Goal: Task Accomplishment & Management: Manage account settings

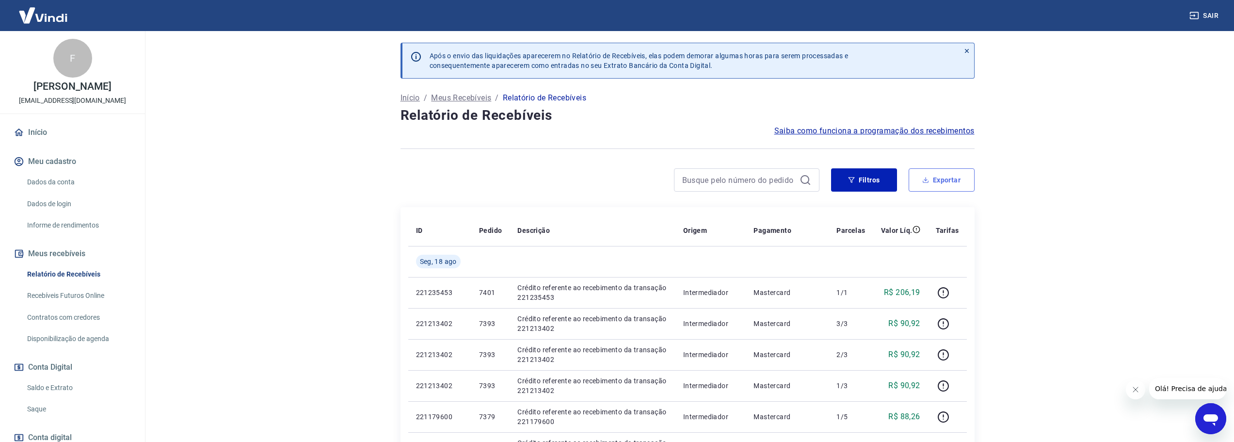
click at [950, 178] on button "Exportar" at bounding box center [942, 179] width 66 height 23
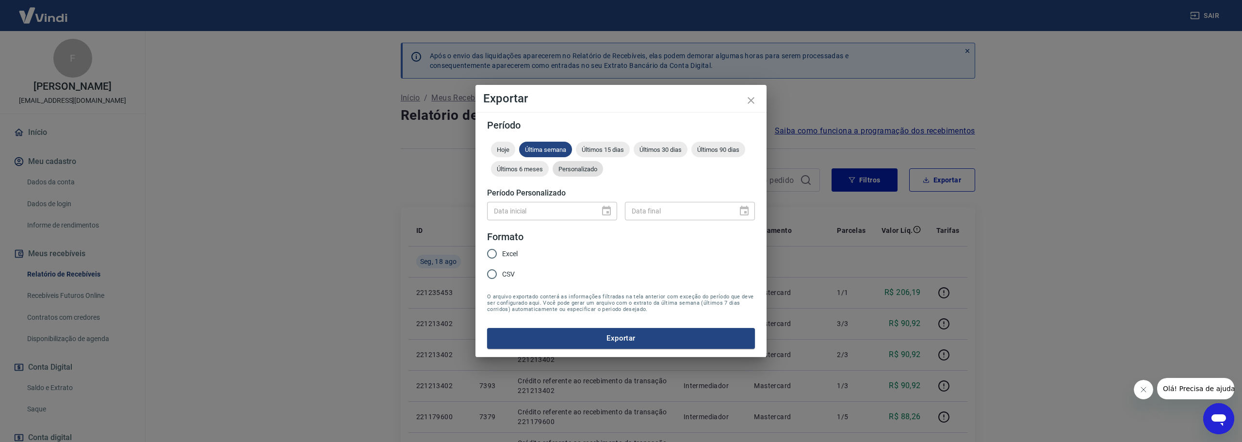
click at [578, 168] on span "Personalizado" at bounding box center [577, 168] width 50 height 7
click at [611, 203] on button "Choose date" at bounding box center [606, 210] width 19 height 19
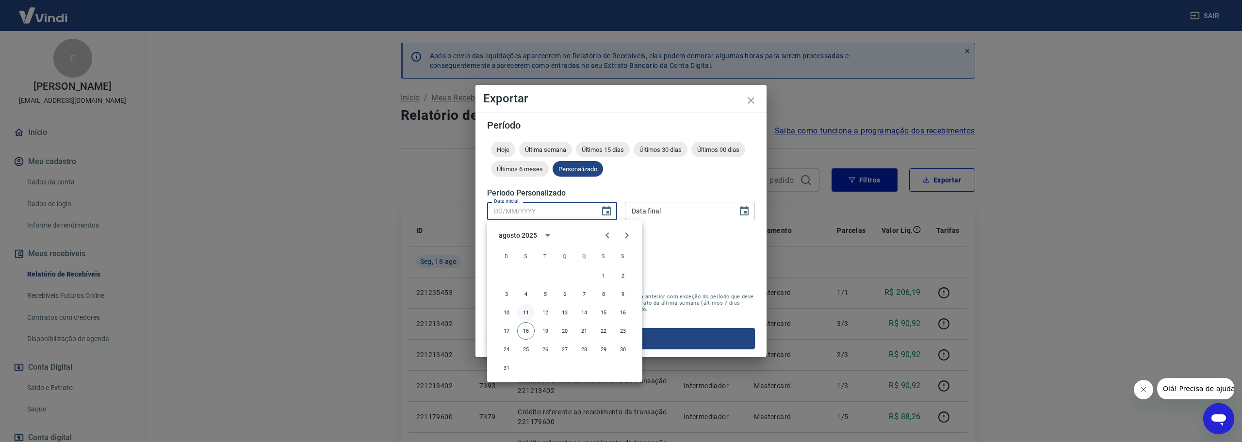
click at [529, 313] on button "11" at bounding box center [525, 312] width 17 height 17
type input "[DATE]"
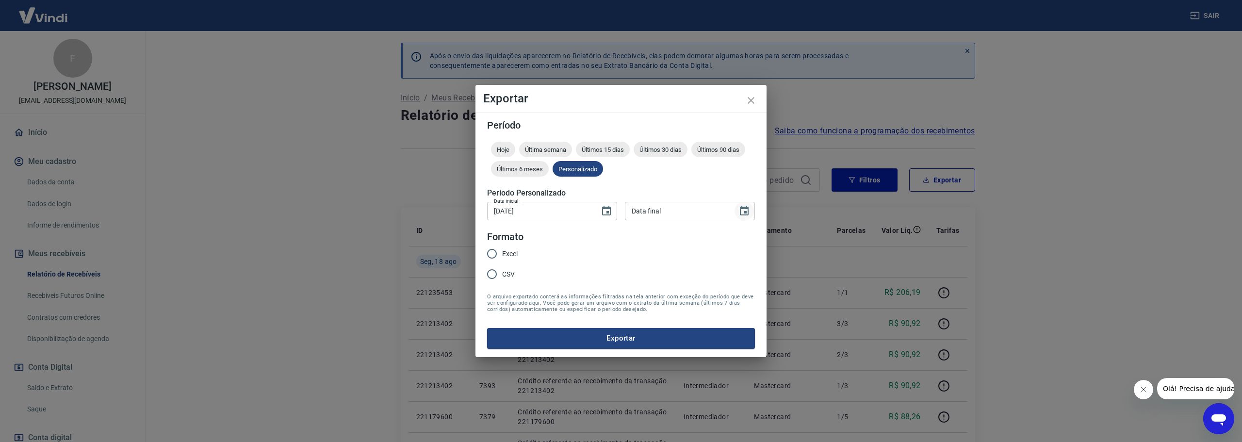
click at [742, 211] on icon "Choose date" at bounding box center [744, 211] width 12 height 12
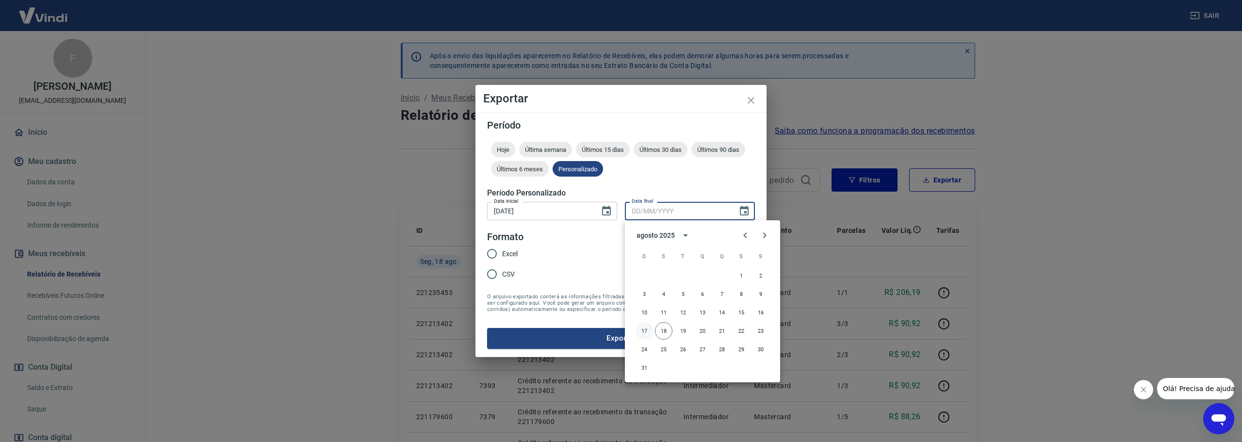
click at [649, 331] on button "17" at bounding box center [643, 330] width 17 height 17
type input "[DATE]"
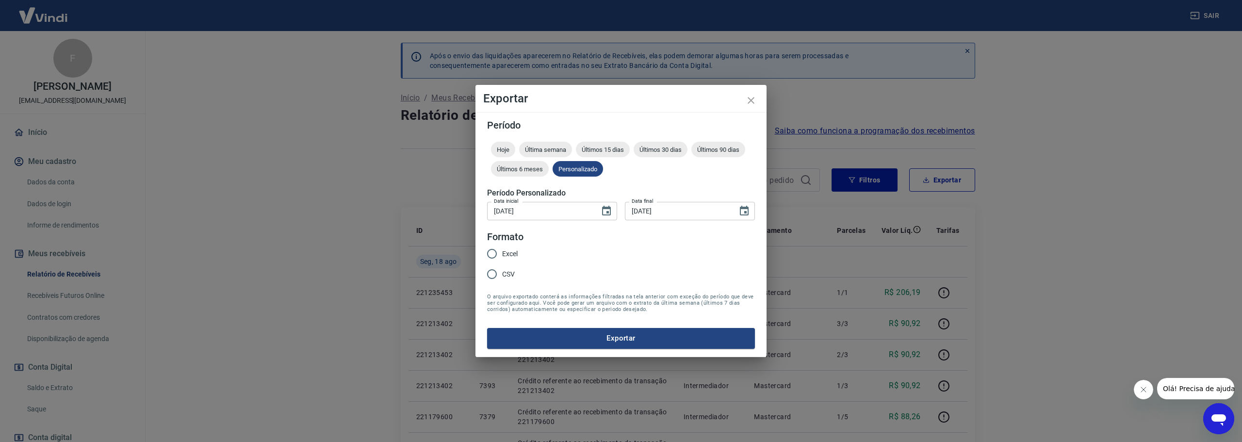
click at [494, 253] on input "Excel" at bounding box center [492, 253] width 20 height 20
radio input "true"
click at [669, 340] on button "Exportar" at bounding box center [621, 338] width 268 height 20
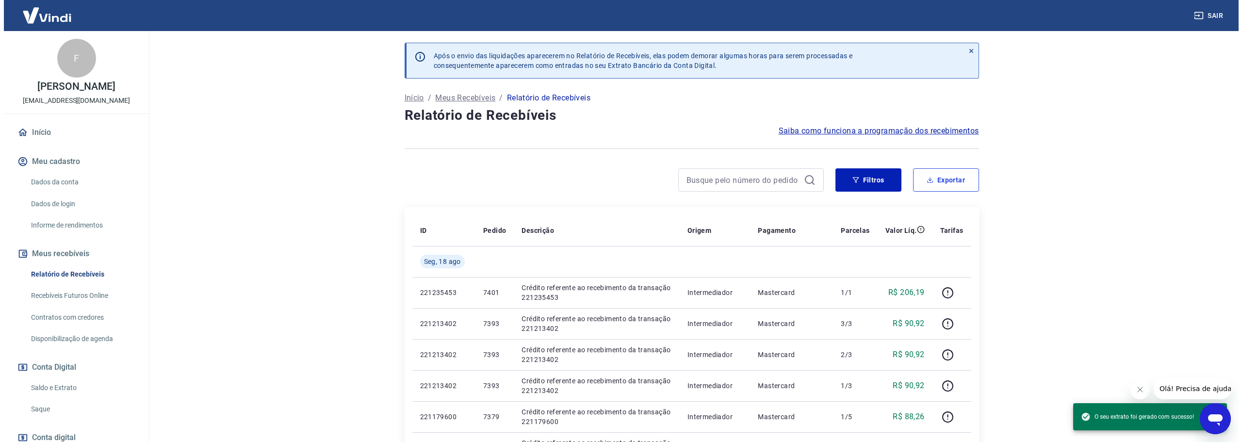
scroll to position [49, 0]
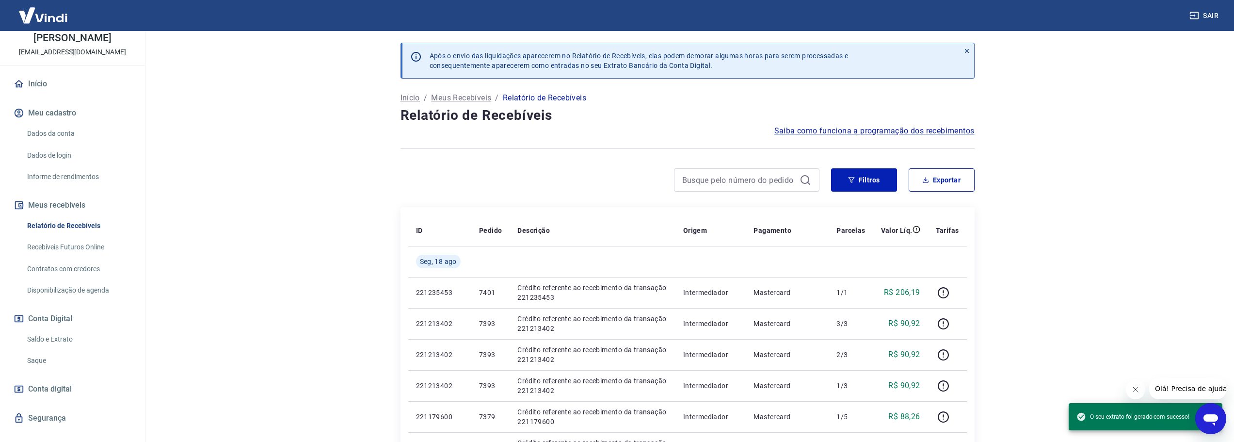
click at [36, 371] on link "Saque" at bounding box center [78, 361] width 110 height 20
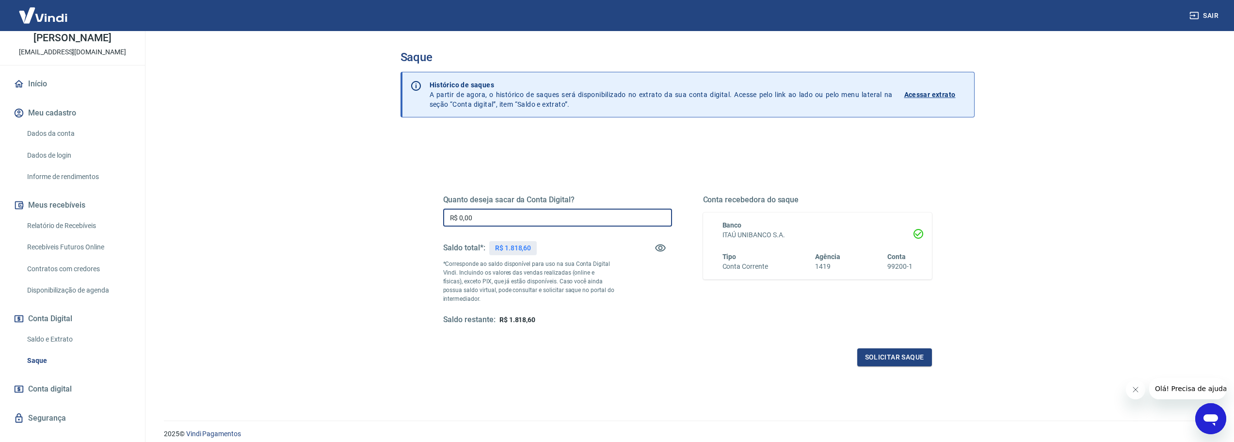
click at [510, 216] on input "R$ 0,00" at bounding box center [557, 218] width 229 height 18
type input "R$ 1.618,60"
click at [908, 354] on button "Solicitar saque" at bounding box center [895, 357] width 75 height 18
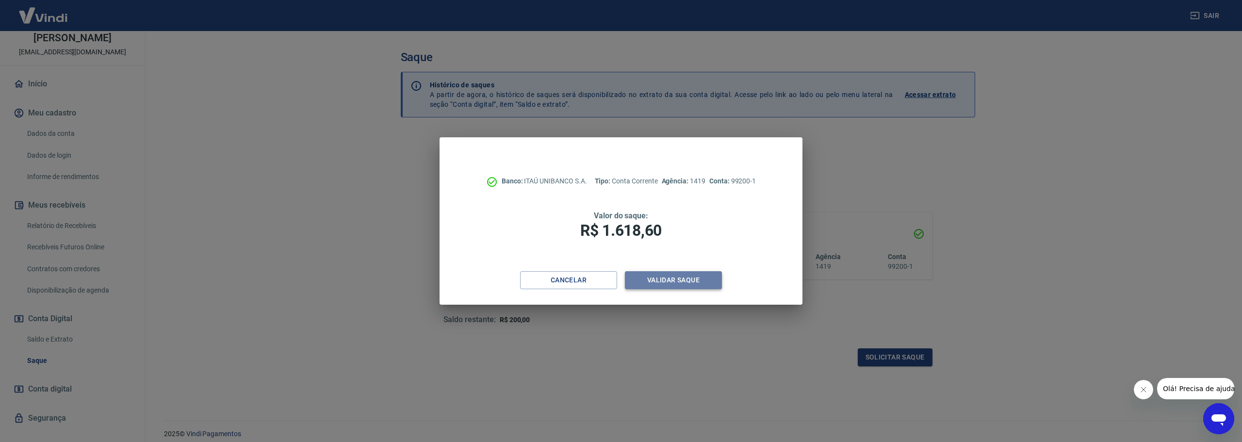
click at [687, 282] on button "Validar saque" at bounding box center [673, 280] width 97 height 18
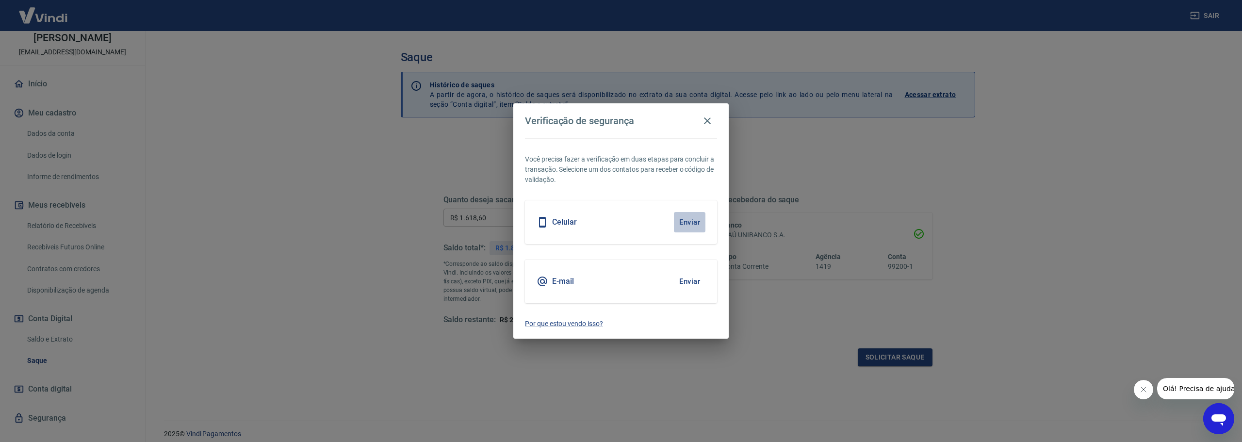
click at [697, 218] on button "Enviar" at bounding box center [690, 222] width 32 height 20
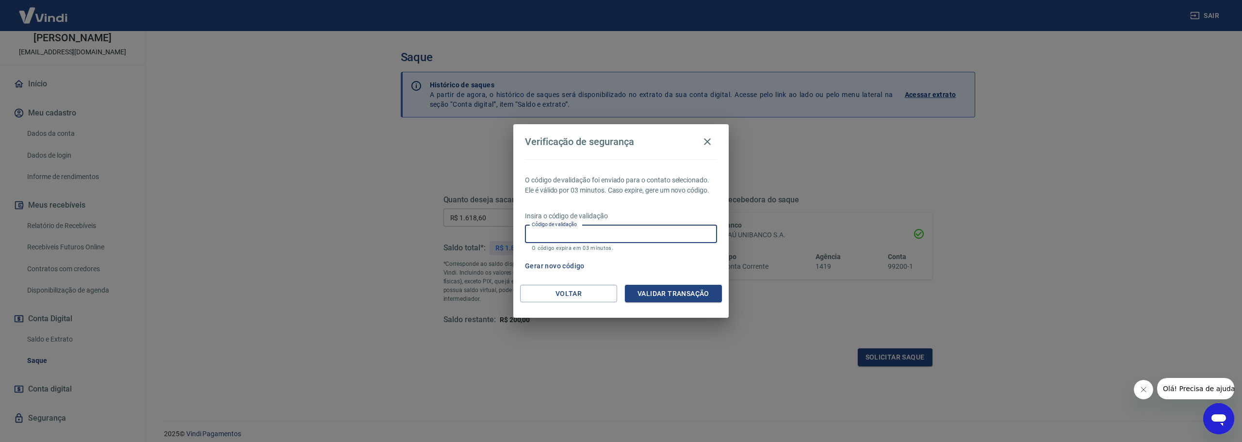
click at [600, 232] on input "Código de validação" at bounding box center [621, 234] width 192 height 18
type input "348390"
click at [665, 293] on button "Validar transação" at bounding box center [673, 294] width 97 height 18
